Goal: Information Seeking & Learning: Get advice/opinions

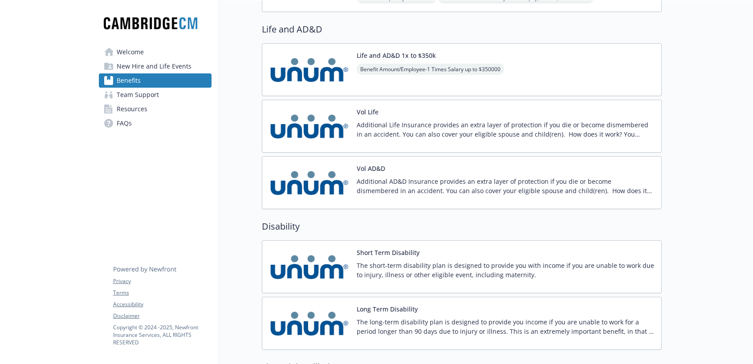
scroll to position [713, 0]
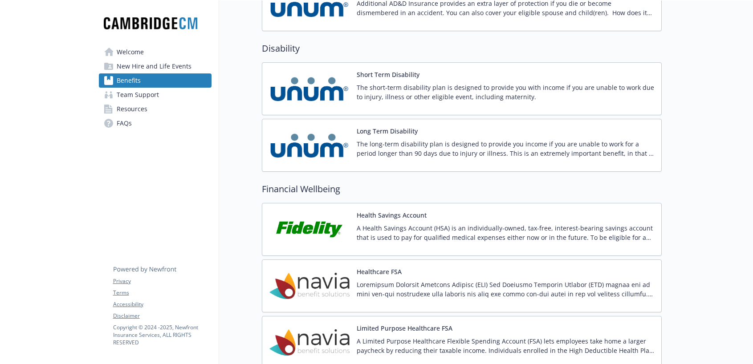
click at [144, 67] on span "New Hire and Life Events" at bounding box center [154, 66] width 75 height 14
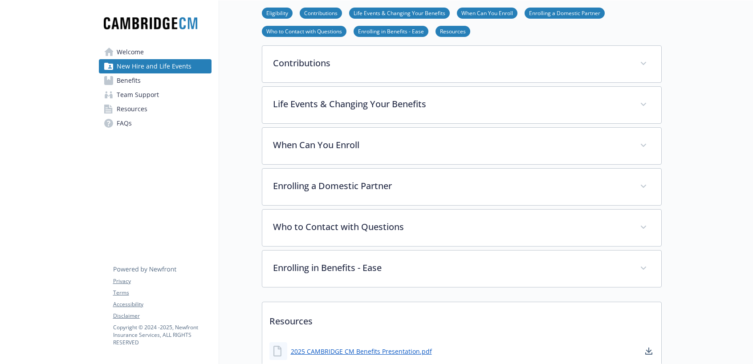
scroll to position [168, 0]
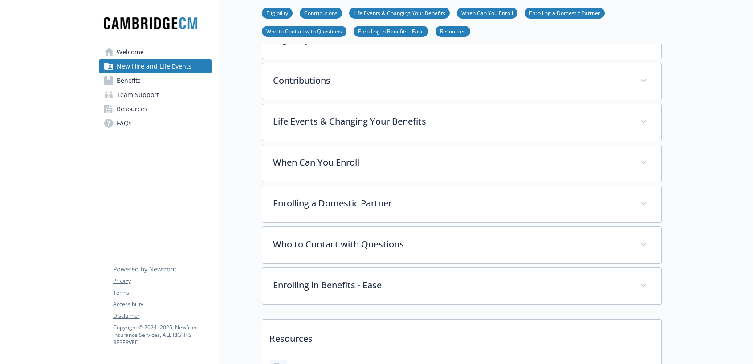
click at [142, 79] on link "Benefits" at bounding box center [155, 81] width 113 height 14
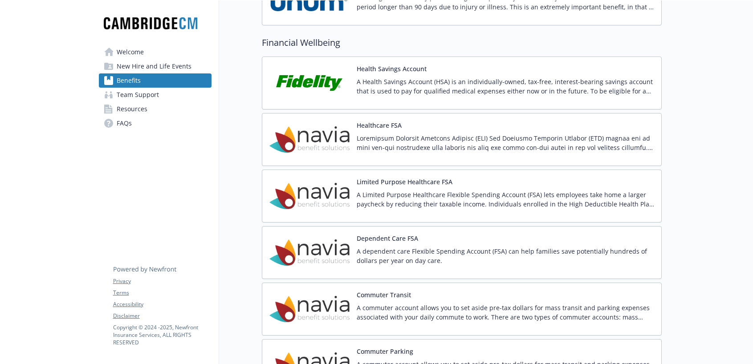
scroll to position [881, 0]
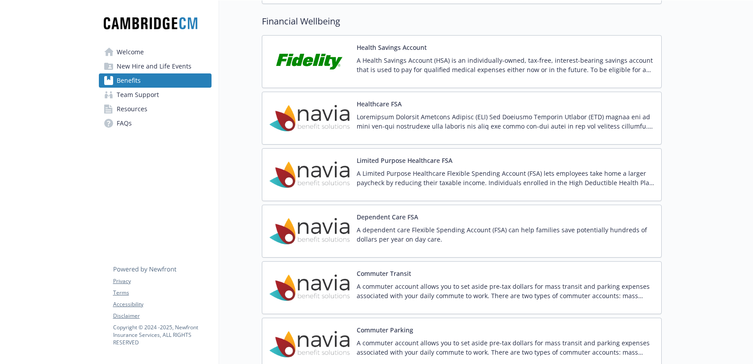
click at [134, 108] on span "Resources" at bounding box center [132, 109] width 31 height 14
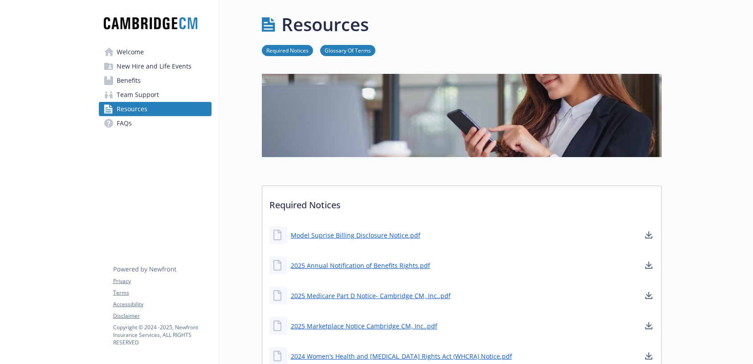
click at [126, 127] on span "FAQs" at bounding box center [124, 123] width 15 height 14
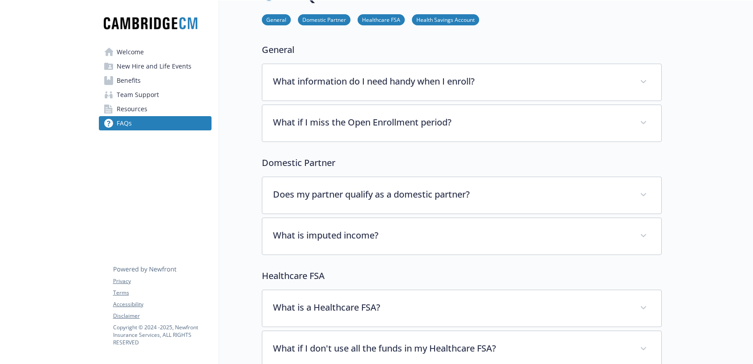
scroll to position [45, 0]
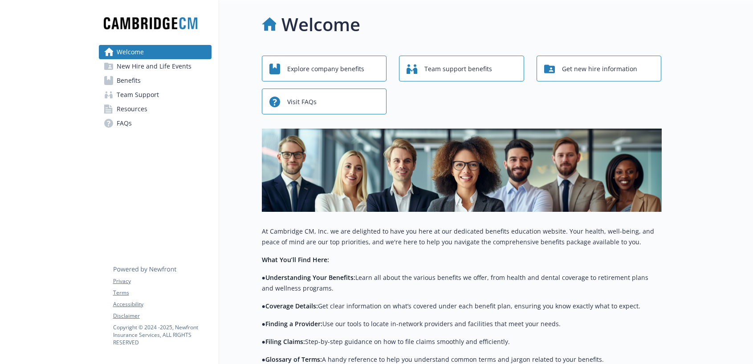
click at [123, 122] on span "FAQs" at bounding box center [124, 123] width 15 height 14
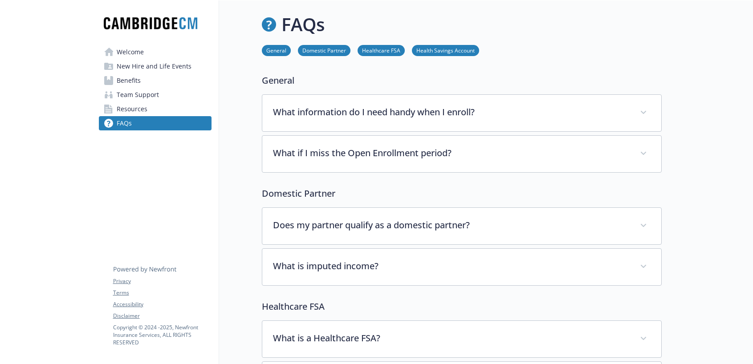
click at [140, 54] on span "Welcome" at bounding box center [130, 52] width 27 height 14
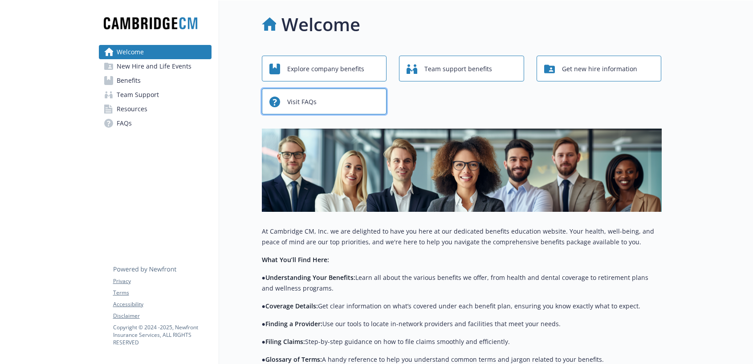
click at [322, 100] on div "Visit FAQs" at bounding box center [326, 102] width 113 height 17
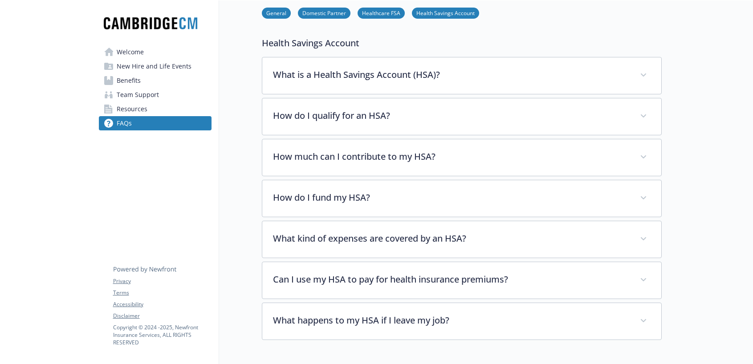
scroll to position [267, 0]
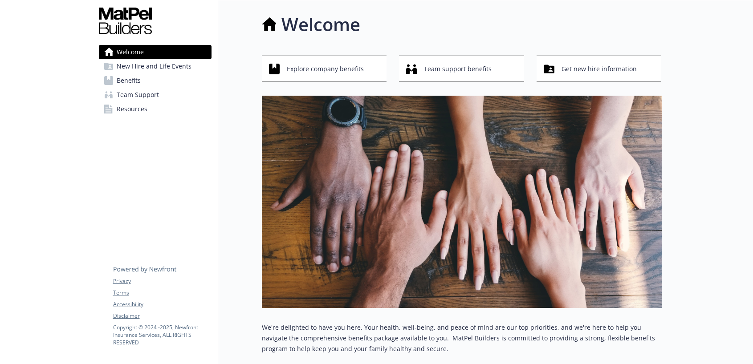
click at [128, 84] on span "Benefits" at bounding box center [129, 81] width 24 height 14
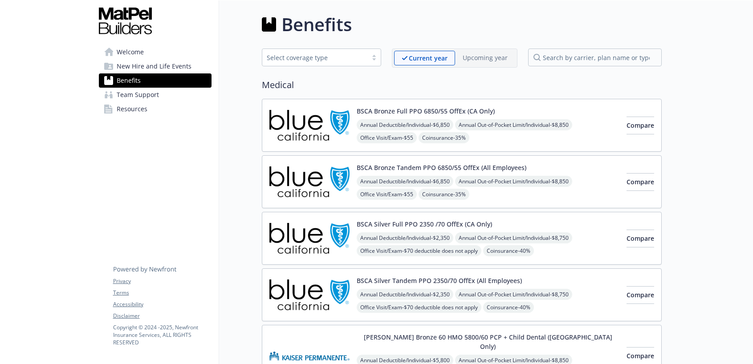
click at [128, 54] on span "Welcome" at bounding box center [130, 52] width 27 height 14
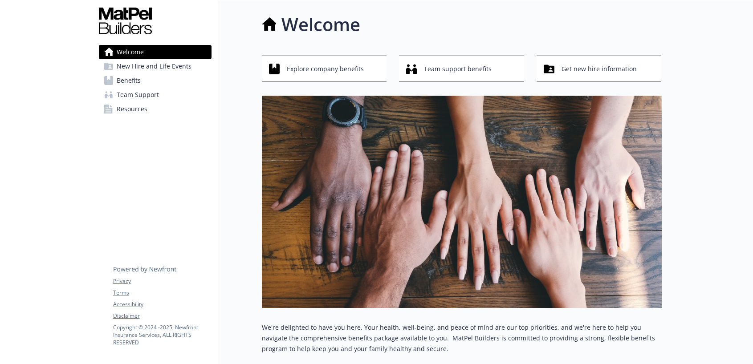
click at [138, 70] on span "New Hire and Life Events" at bounding box center [154, 66] width 75 height 14
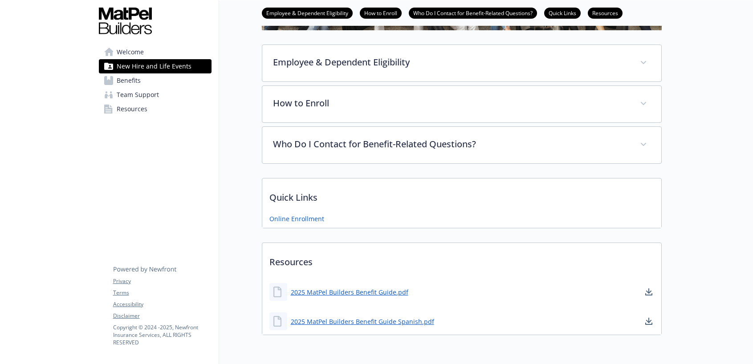
scroll to position [134, 0]
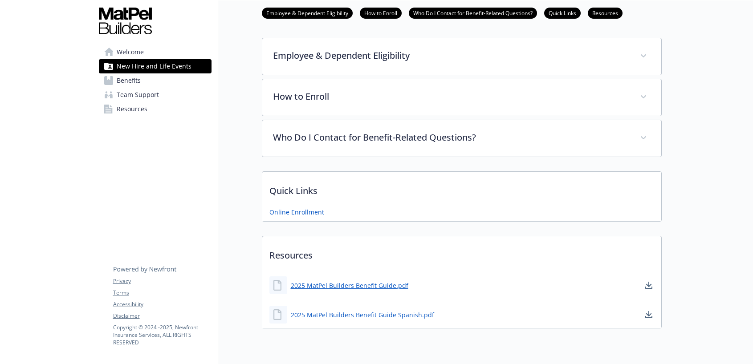
click at [137, 84] on span "Benefits" at bounding box center [129, 81] width 24 height 14
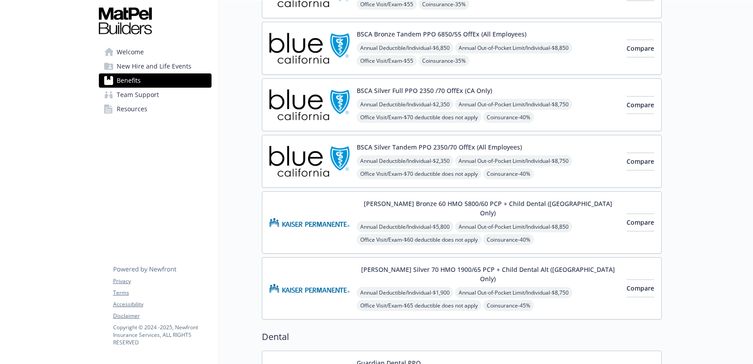
click at [135, 108] on span "Resources" at bounding box center [132, 109] width 31 height 14
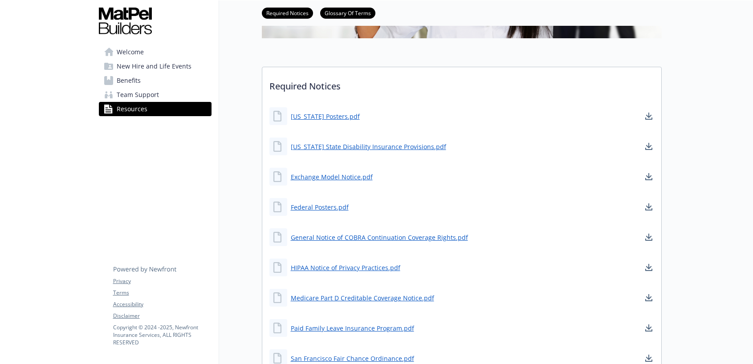
scroll to position [178, 0]
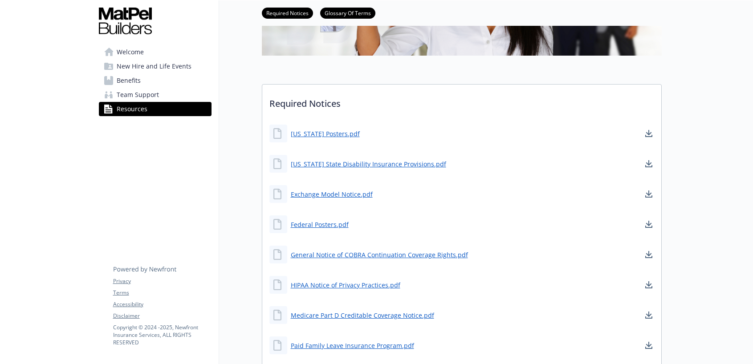
click at [132, 57] on span "Welcome" at bounding box center [130, 52] width 27 height 14
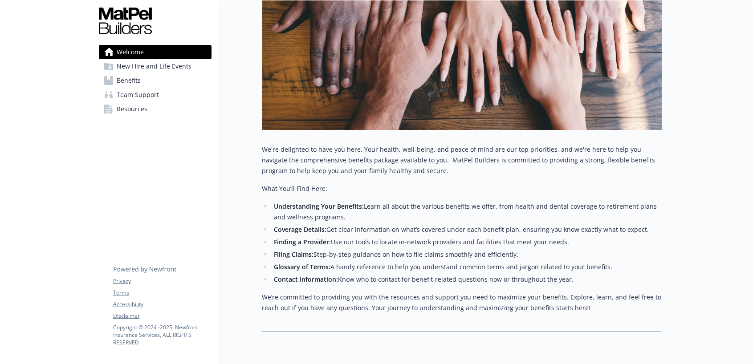
click at [125, 66] on span "New Hire and Life Events" at bounding box center [154, 66] width 75 height 14
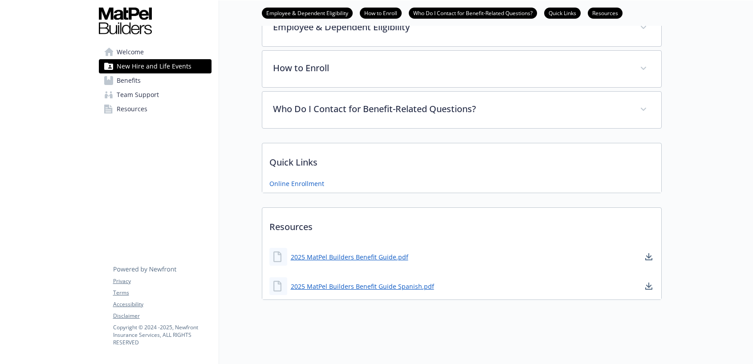
scroll to position [169, 0]
click at [131, 80] on span "Benefits" at bounding box center [129, 81] width 24 height 14
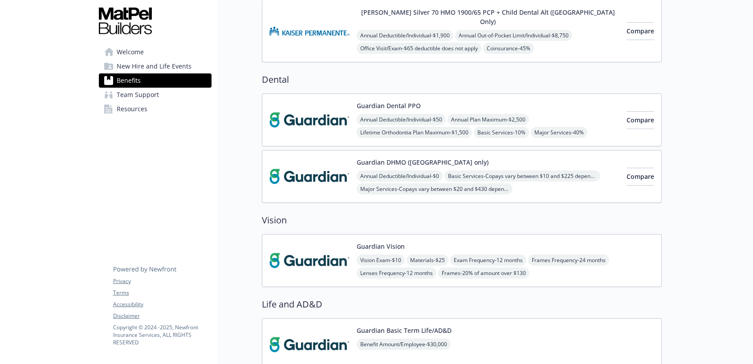
scroll to position [392, 0]
click at [139, 94] on span "Team Support" at bounding box center [138, 95] width 42 height 14
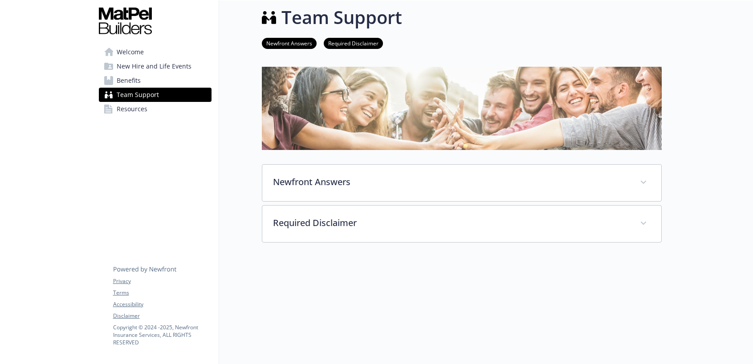
scroll to position [68, 0]
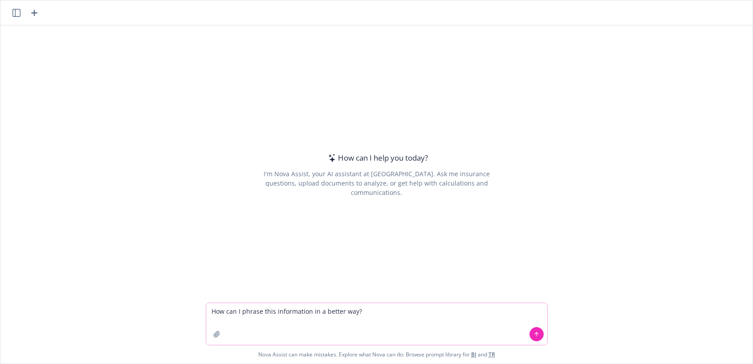
click at [536, 338] on button at bounding box center [537, 335] width 14 height 14
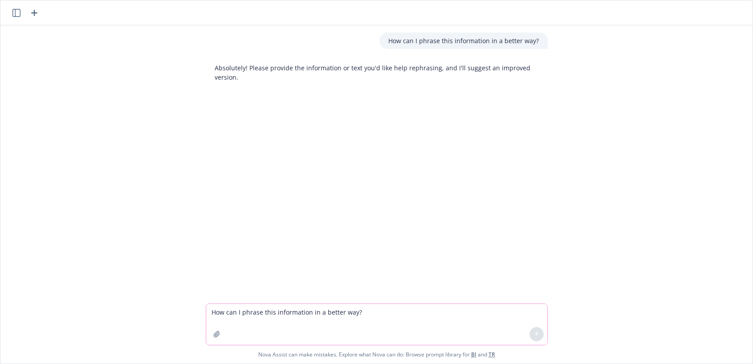
click at [258, 319] on textarea "How can I phrase this information in a better way?" at bounding box center [376, 324] width 341 height 41
paste textarea "What is the employee’s cost share for the medical plans, ancillary plans, and b…"
type textarea "What is the employee’s cost share for the medical plans, ancillary plans, and b…"
click at [535, 335] on icon at bounding box center [537, 335] width 6 height 6
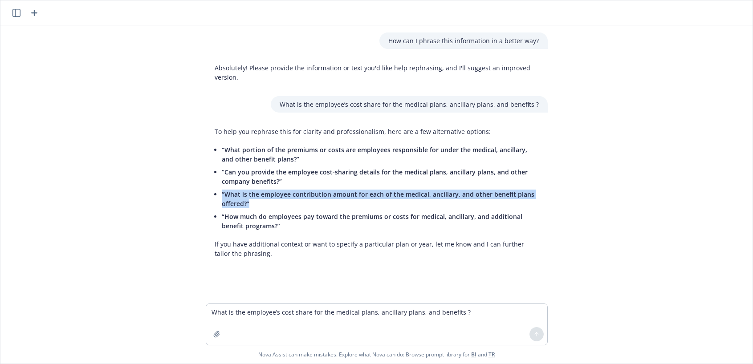
drag, startPoint x: 250, startPoint y: 205, endPoint x: 214, endPoint y: 199, distance: 36.1
click at [214, 199] on div "To help you rephrase this for clarity and professionalism, here are a few alter…" at bounding box center [377, 192] width 342 height 139
copy span "“What is the employee contribution amount for each of the medical, ancillary, a…"
